Goal: Task Accomplishment & Management: Manage account settings

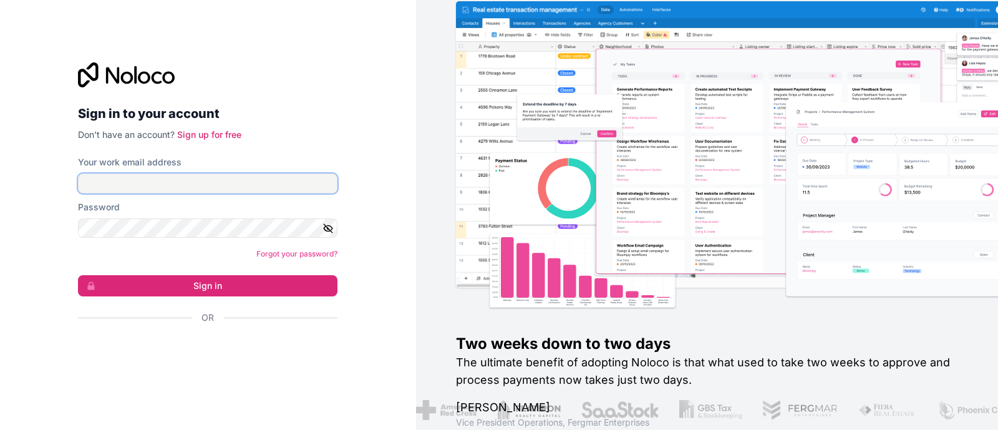
click at [168, 177] on input "Your work email address" at bounding box center [208, 183] width 260 height 20
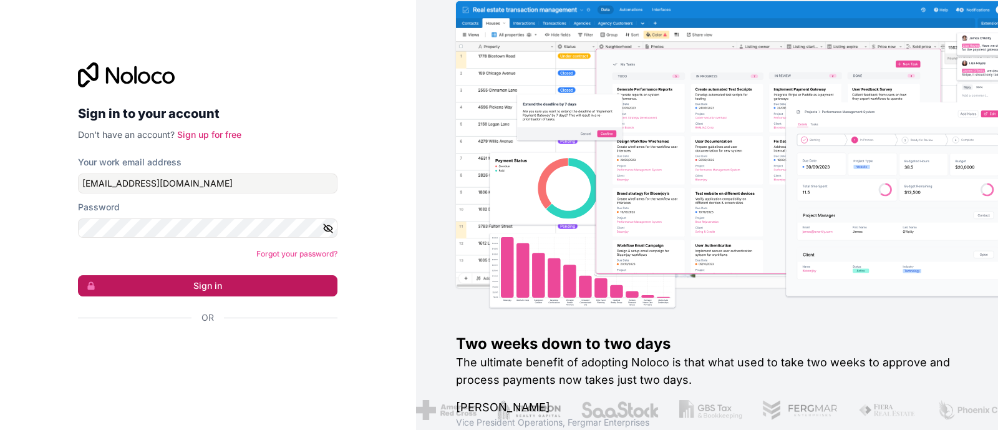
click at [207, 281] on button "Sign in" at bounding box center [208, 285] width 260 height 21
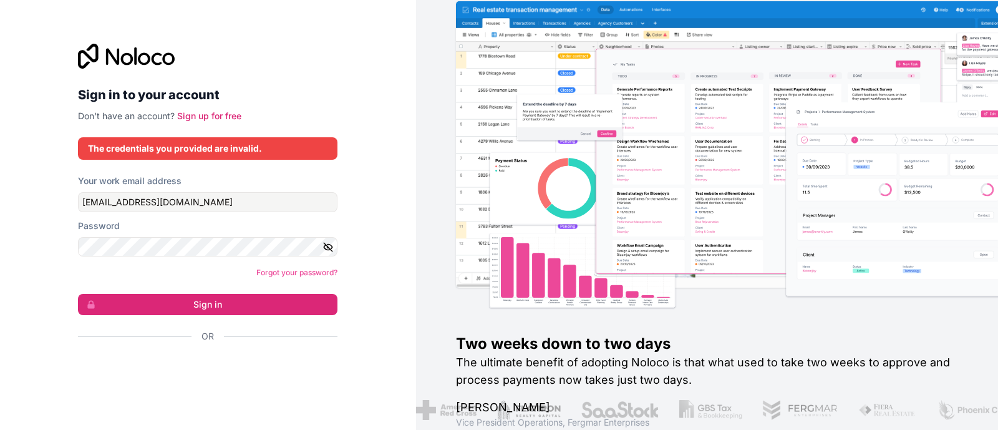
click at [29, 262] on div "Sign in to your account Don't have an account? Sign up for free The credentials…" at bounding box center [208, 215] width 416 height 430
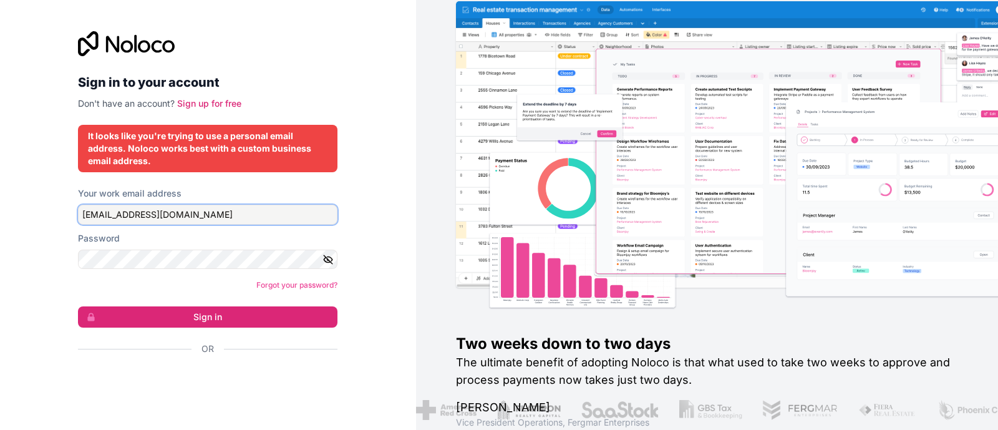
click at [223, 216] on input "[EMAIL_ADDRESS][DOMAIN_NAME]" at bounding box center [208, 215] width 260 height 20
type input "j"
type input "[PERSON_NAME][EMAIL_ADDRESS][DOMAIN_NAME]"
click at [333, 258] on icon "button" at bounding box center [328, 259] width 11 height 11
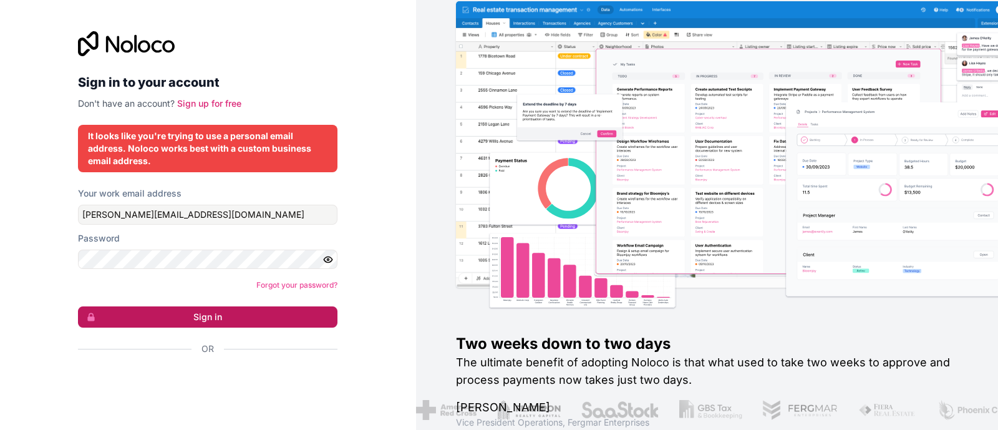
click at [211, 316] on button "Sign in" at bounding box center [208, 316] width 260 height 21
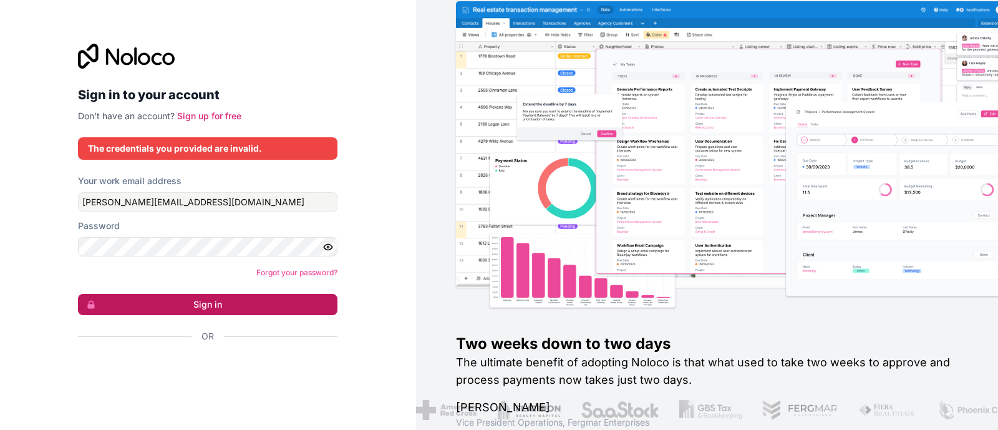
click at [214, 299] on button "Sign in" at bounding box center [208, 304] width 260 height 21
click at [214, 309] on button "Sign in" at bounding box center [208, 304] width 260 height 21
click at [300, 271] on link "Forgot your password?" at bounding box center [296, 272] width 81 height 9
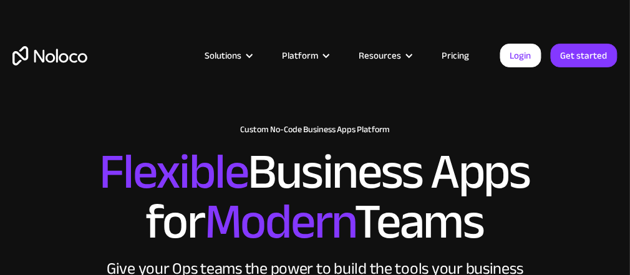
scroll to position [382, 0]
